Goal: Find specific page/section: Find specific page/section

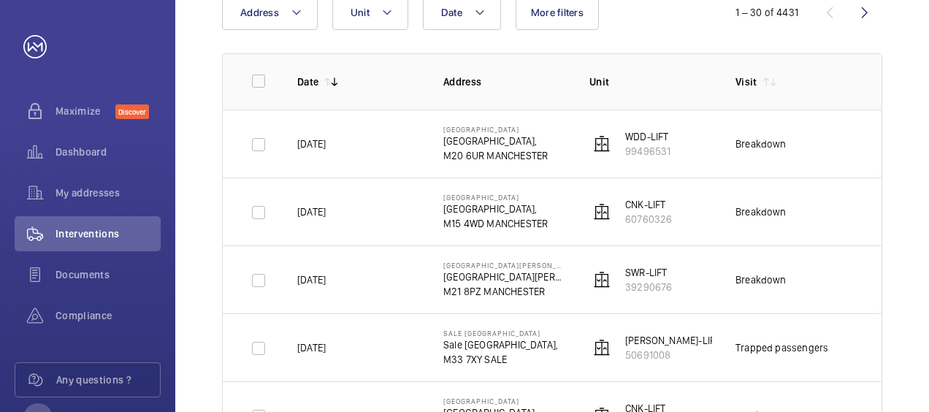
scroll to position [175, 0]
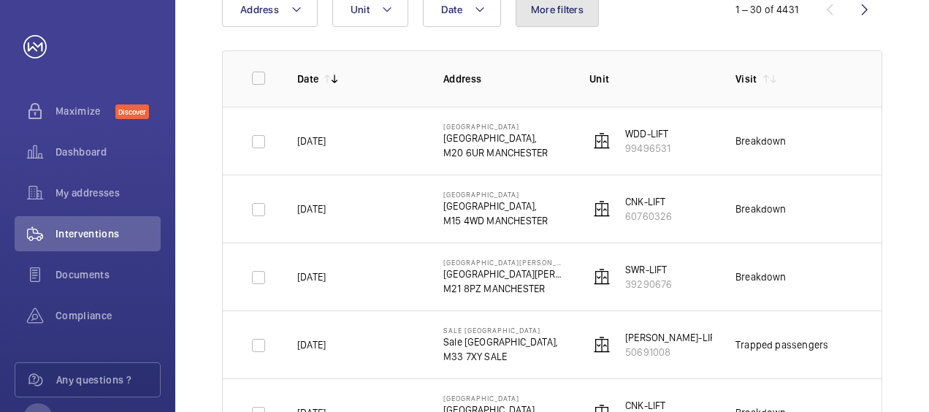
click at [583, 17] on button "More filters" at bounding box center [557, 9] width 83 height 35
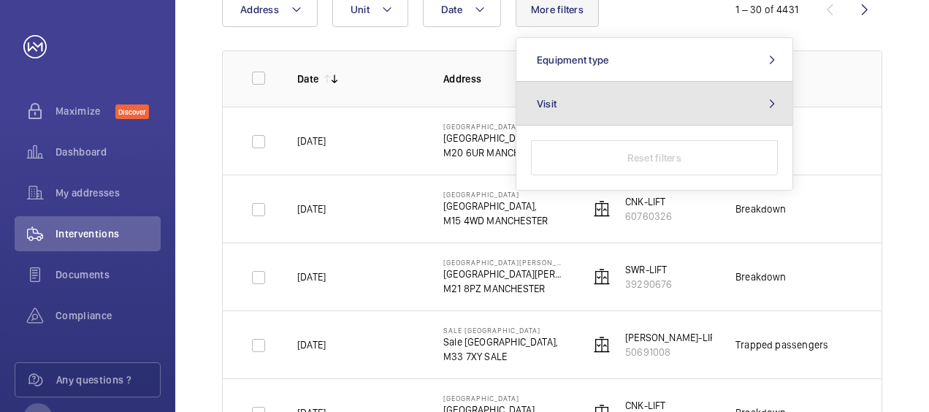
click at [595, 111] on button "Visit" at bounding box center [654, 104] width 276 height 44
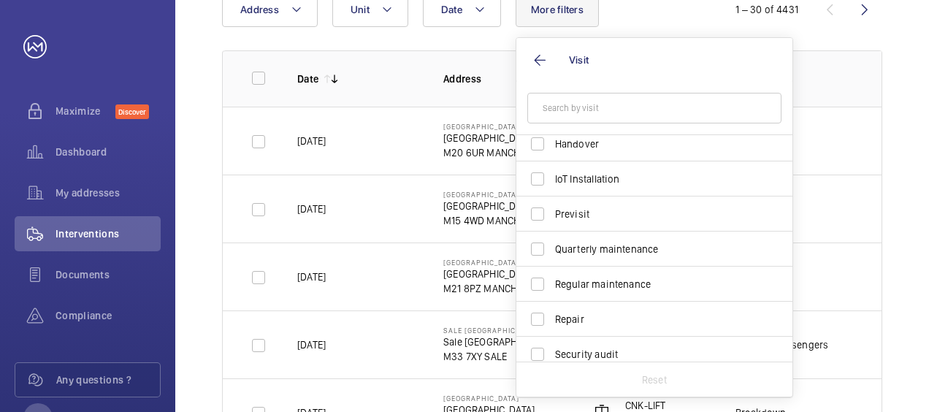
scroll to position [150, 0]
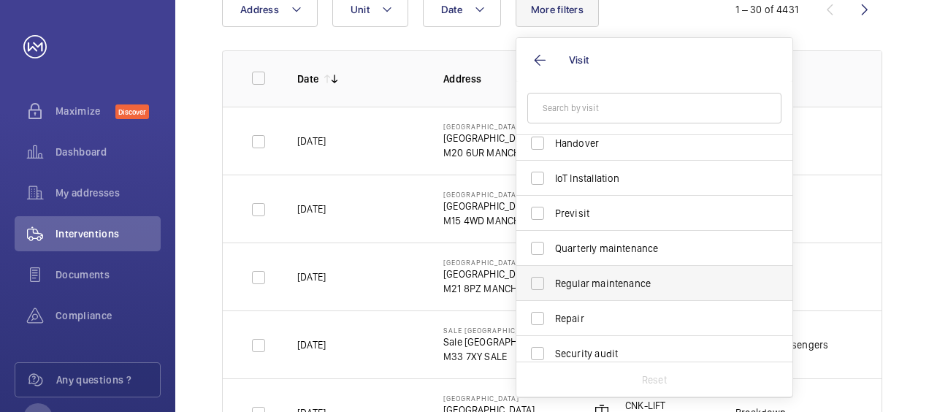
click at [557, 285] on span "Regular maintenance" at bounding box center [655, 283] width 201 height 15
click at [552, 285] on input "Regular maintenance" at bounding box center [537, 283] width 29 height 29
checkbox input "true"
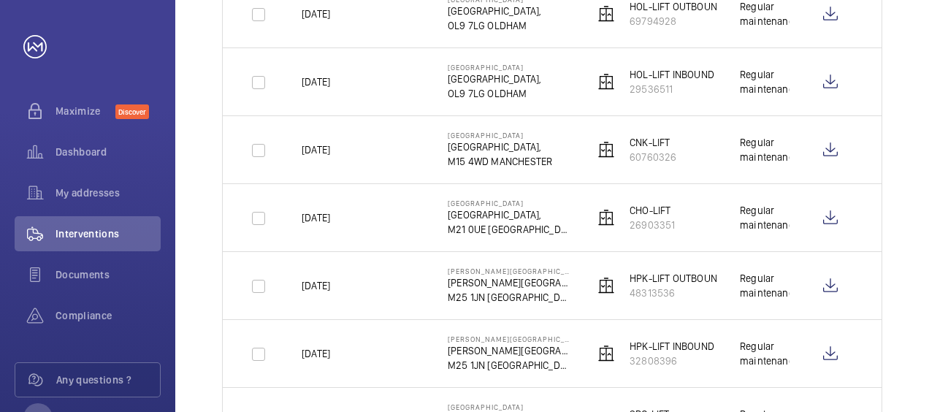
scroll to position [468, 0]
